Goal: Task Accomplishment & Management: Manage account settings

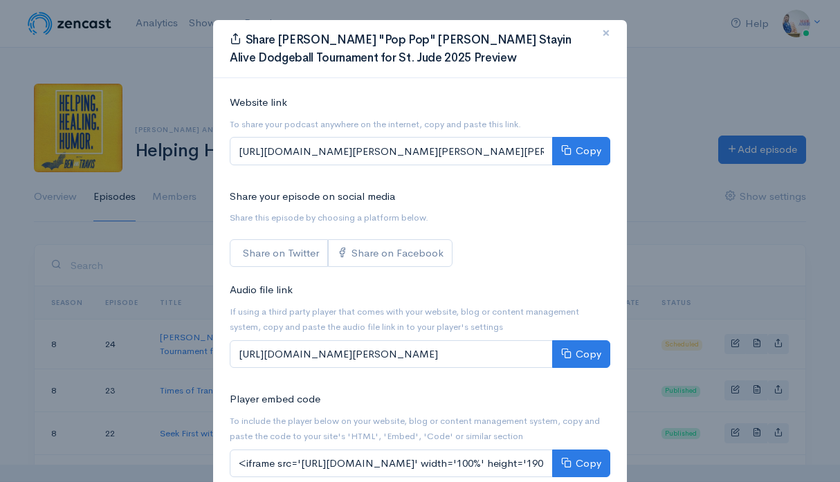
click at [608, 30] on span "×" at bounding box center [606, 33] width 8 height 20
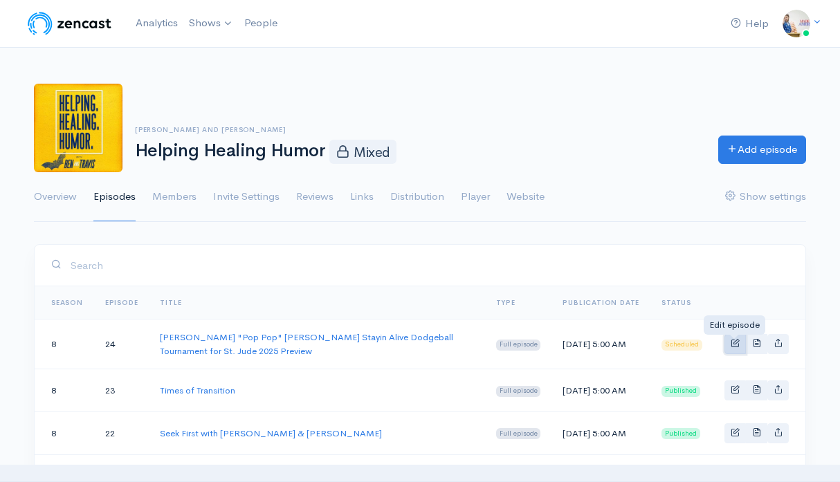
click at [732, 342] on span "Basic example" at bounding box center [735, 342] width 9 height 9
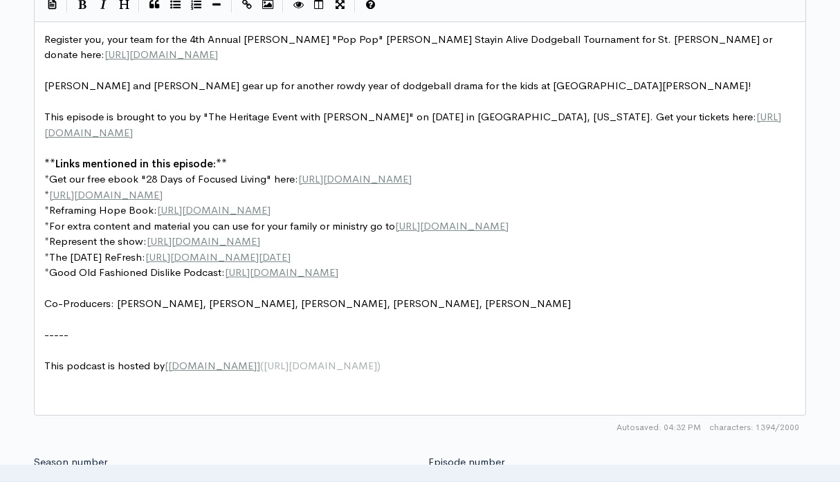
scroll to position [5, 0]
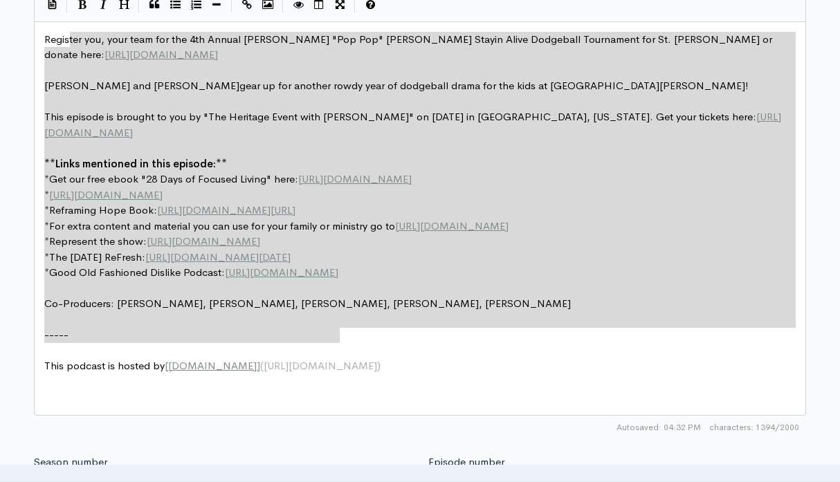
type textarea "Register you, your team for the 4th Annual [PERSON_NAME] "Pop Pop" [PERSON_NAME…"
drag, startPoint x: 351, startPoint y: 338, endPoint x: 37, endPoint y: 30, distance: 439.9
